Goal: Information Seeking & Learning: Understand process/instructions

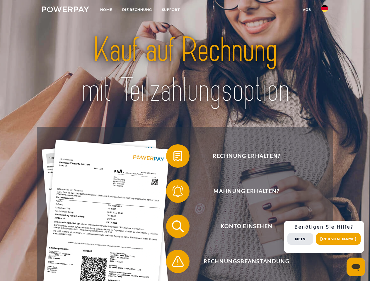
click at [65, 10] on img at bounding box center [65, 9] width 47 height 6
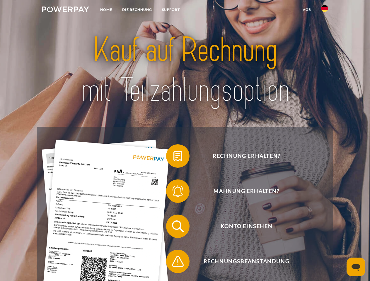
click at [324, 10] on img at bounding box center [324, 8] width 7 height 7
click at [307, 10] on link "agb" at bounding box center [307, 9] width 18 height 11
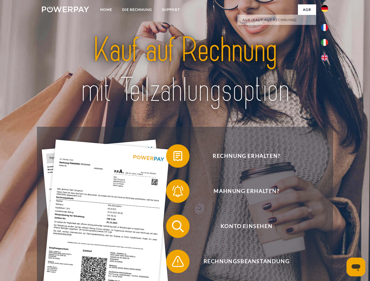
click at [173, 157] on span at bounding box center [168, 155] width 29 height 29
click at [173, 192] on span at bounding box center [168, 191] width 29 height 29
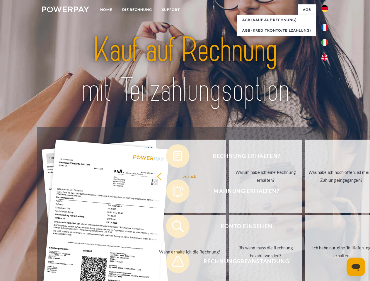
click at [229, 228] on link "Bis wann muss die Rechnung bezahlt werden?" at bounding box center [265, 251] width 73 height 73
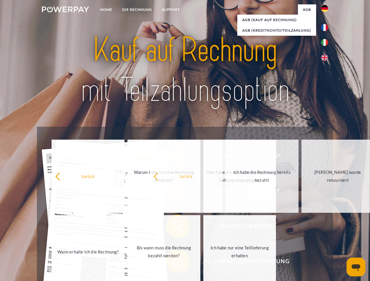
click at [173, 263] on span at bounding box center [168, 261] width 29 height 29
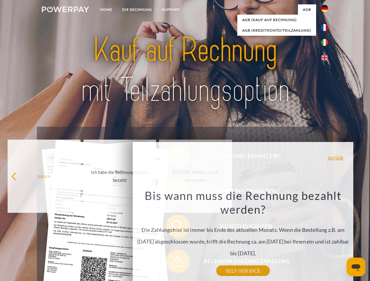
click at [326, 237] on div "Rechnung erhalten? Mahnung erhalten? Konto einsehen" at bounding box center [185, 244] width 296 height 234
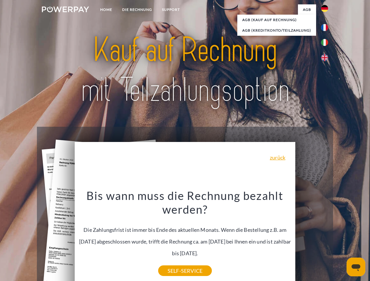
click at [312, 238] on span "Konto einsehen" at bounding box center [246, 226] width 143 height 23
click at [340, 239] on header "Home DIE RECHNUNG SUPPORT" at bounding box center [185, 202] width 370 height 404
